Goal: Navigation & Orientation: Find specific page/section

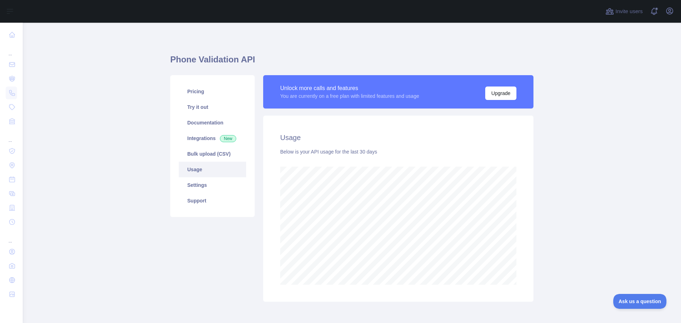
scroll to position [300, 653]
click at [202, 153] on link "Bulk upload (CSV)" at bounding box center [212, 154] width 67 height 16
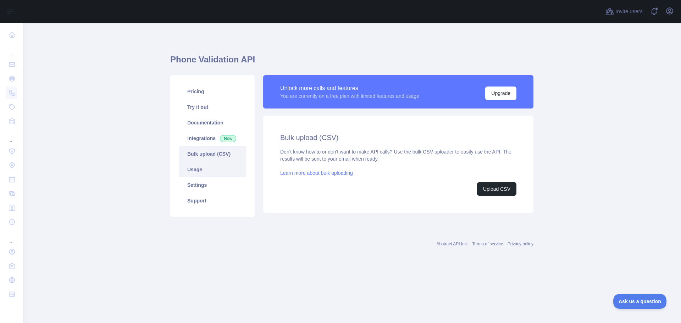
click at [194, 169] on link "Usage" at bounding box center [212, 170] width 67 height 16
